Goal: Task Accomplishment & Management: Complete application form

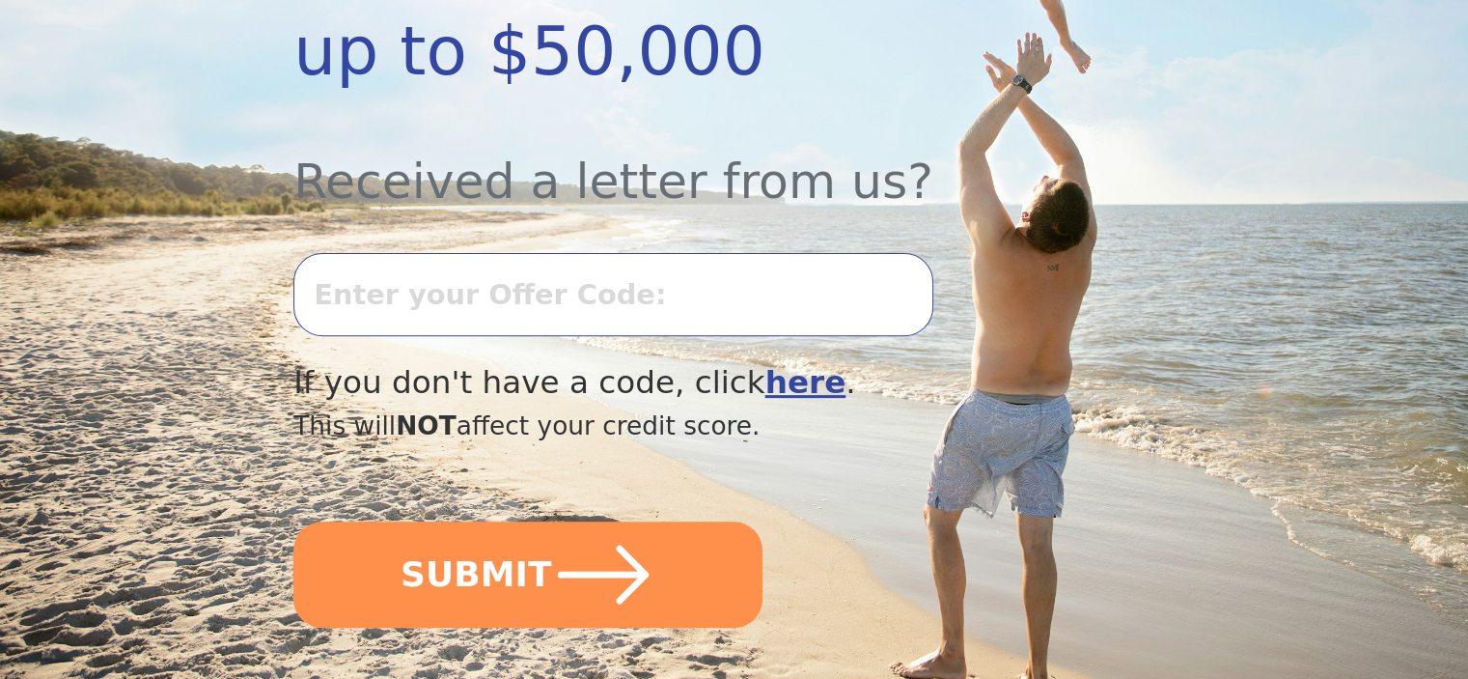
scroll to position [676, 0]
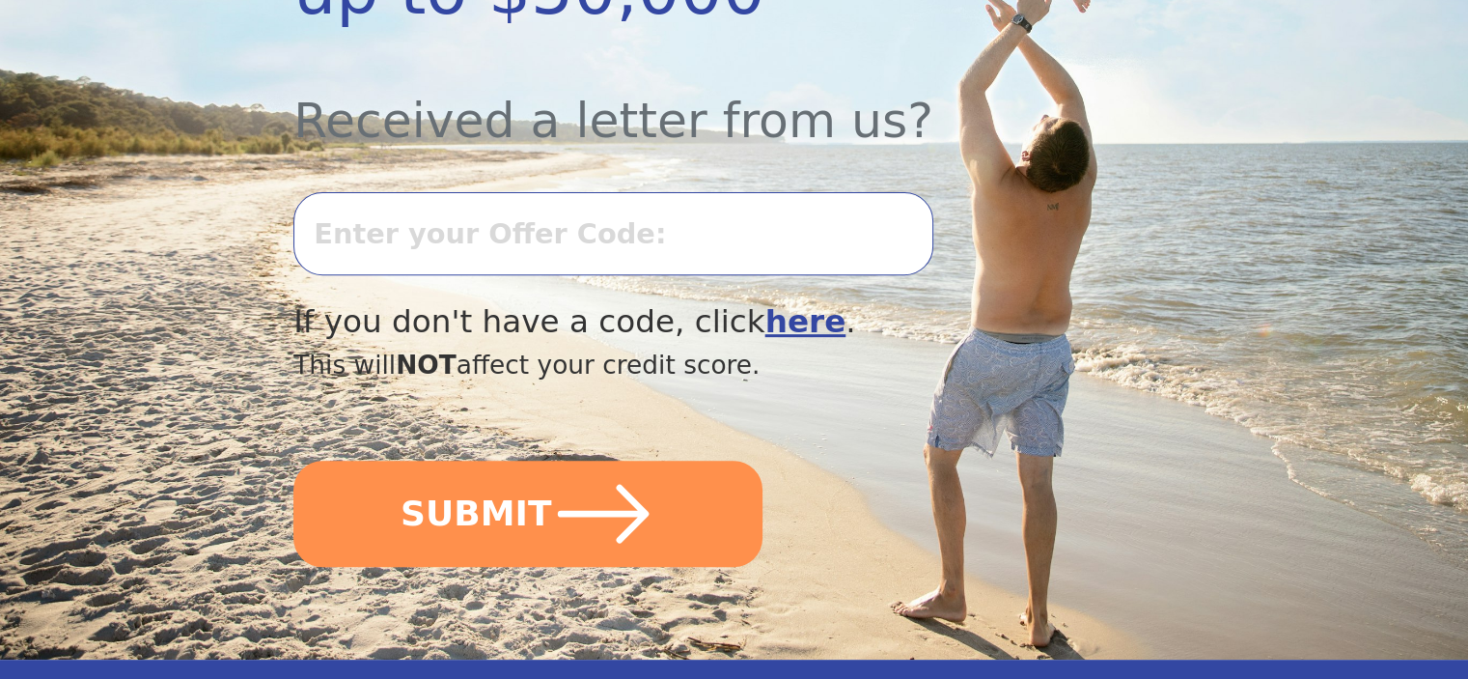
click at [606, 192] on input "text" at bounding box center [612, 233] width 639 height 83
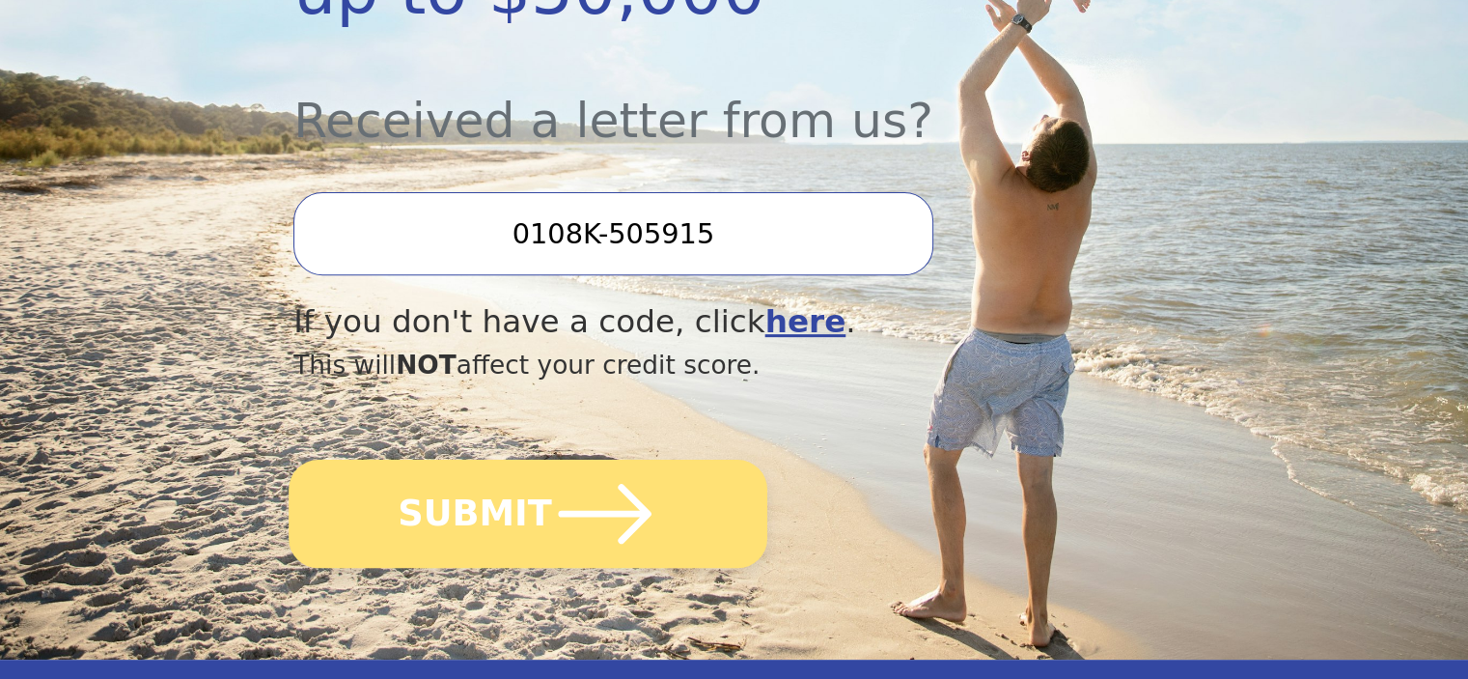
type input "0108K-505915"
click at [613, 461] on icon "submit" at bounding box center [605, 514] width 106 height 106
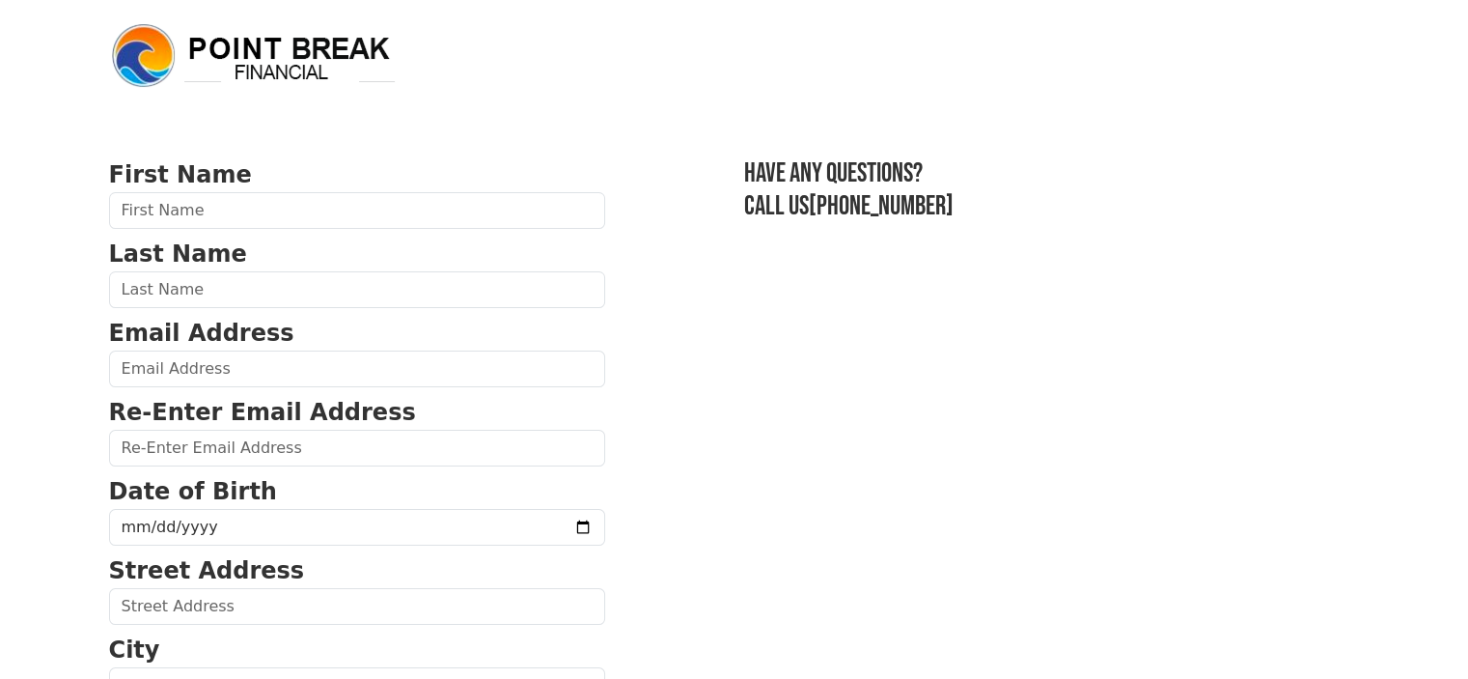
click at [797, 182] on h3 "Have any questions?" at bounding box center [1052, 173] width 616 height 33
